Goal: Information Seeking & Learning: Learn about a topic

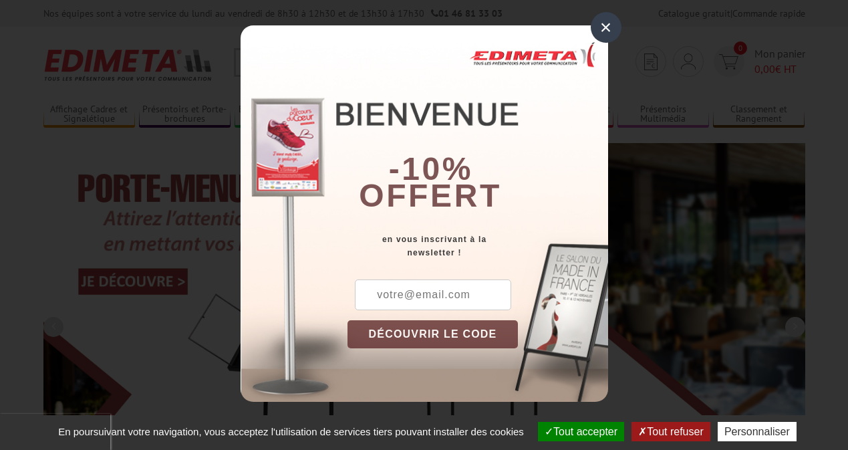
click at [580, 431] on button "Tout accepter" at bounding box center [581, 431] width 86 height 19
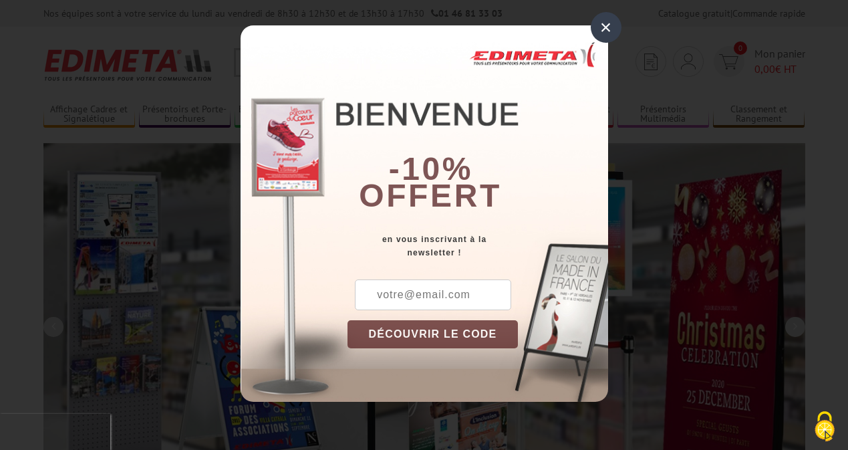
click at [606, 27] on div "×" at bounding box center [606, 27] width 31 height 31
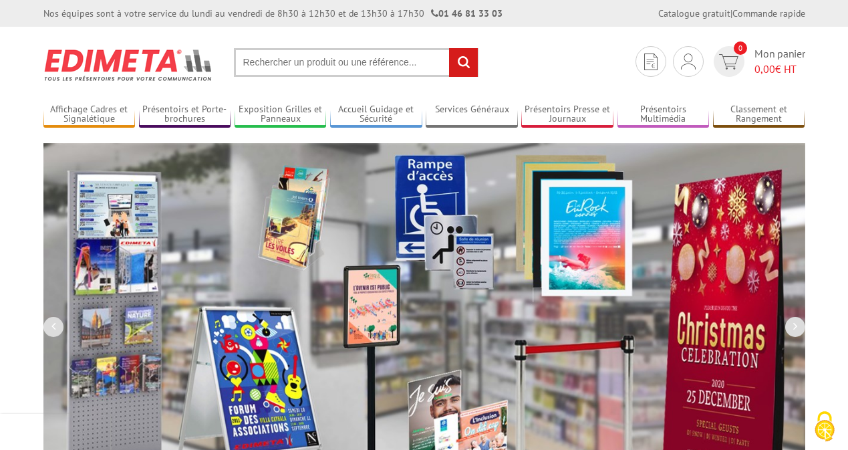
click at [0, 0] on div "Nos équipes sont à votre service du lundi au vendredi de 8h30 à 12h30 et de 13h…" at bounding box center [424, 13] width 848 height 27
click at [185, 114] on link "Présentoirs et Porte-brochures" at bounding box center [185, 115] width 92 height 22
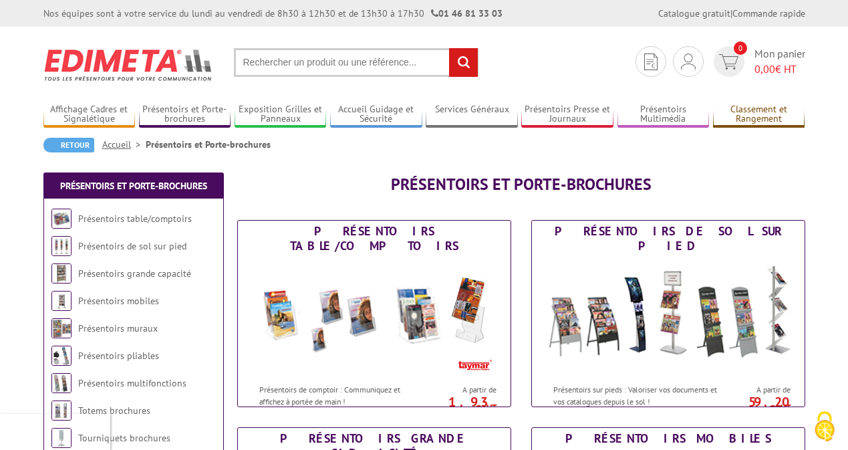
click at [759, 114] on link "Classement et Rangement" at bounding box center [759, 115] width 92 height 22
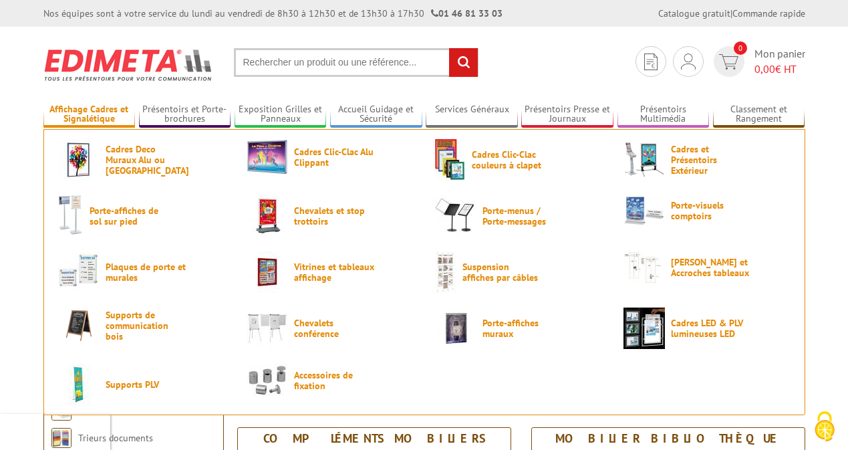
click at [89, 114] on link "Affichage Cadres et Signalétique" at bounding box center [89, 115] width 92 height 22
